Goal: Find specific page/section: Locate a particular part of the current website

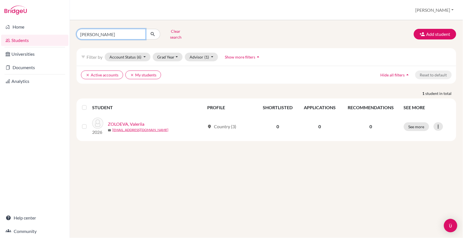
click at [104, 34] on input "[PERSON_NAME]" at bounding box center [111, 34] width 69 height 11
type input "z"
type input "[DEMOGRAPHIC_DATA]"
click at [153, 32] on button "submit" at bounding box center [153, 34] width 15 height 11
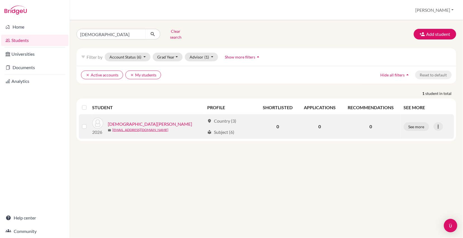
click at [129, 120] on link "[DEMOGRAPHIC_DATA][PERSON_NAME]" at bounding box center [150, 123] width 84 height 7
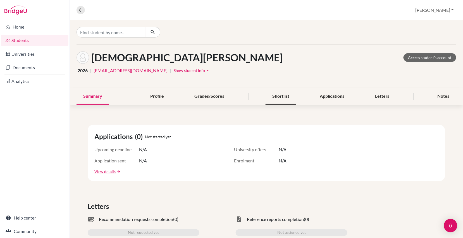
click at [289, 96] on div "Shortlist" at bounding box center [281, 96] width 30 height 16
